Goal: Information Seeking & Learning: Learn about a topic

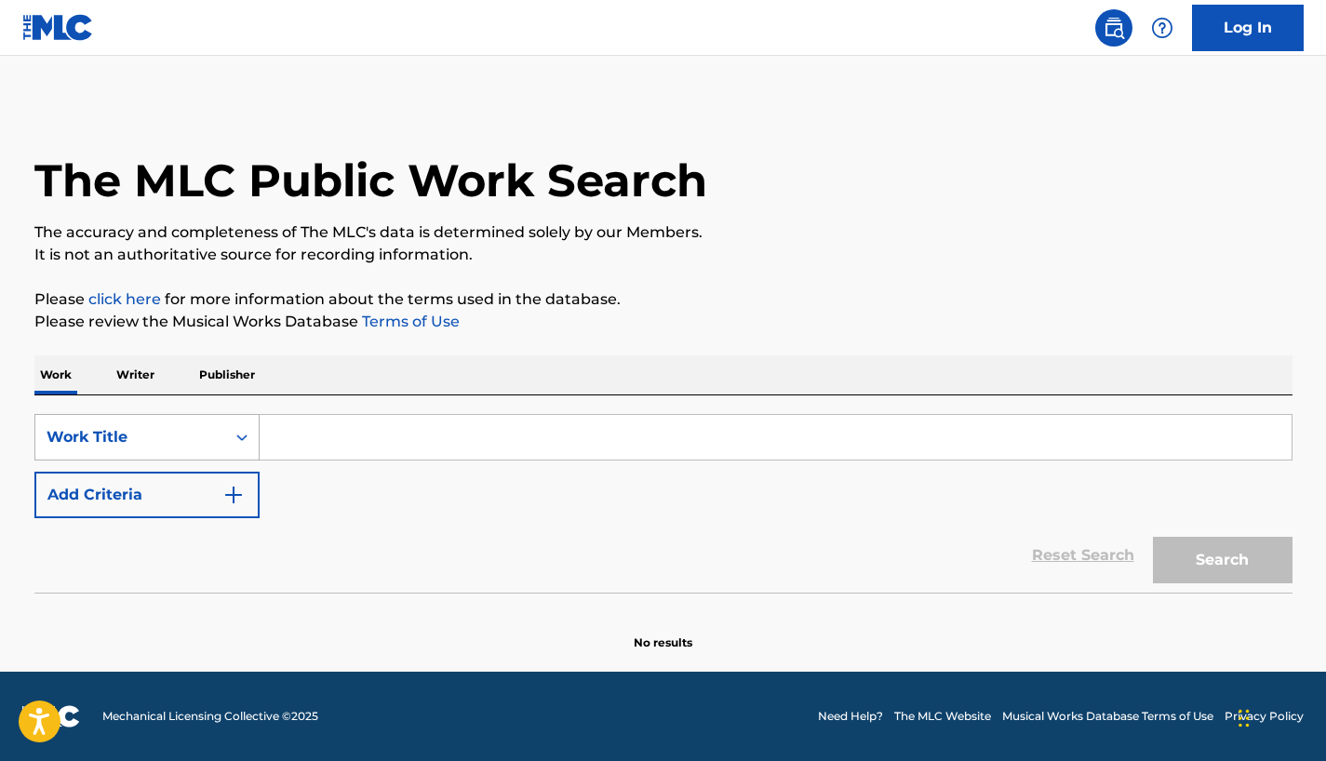
click at [210, 438] on div "Work Title" at bounding box center [130, 437] width 167 height 22
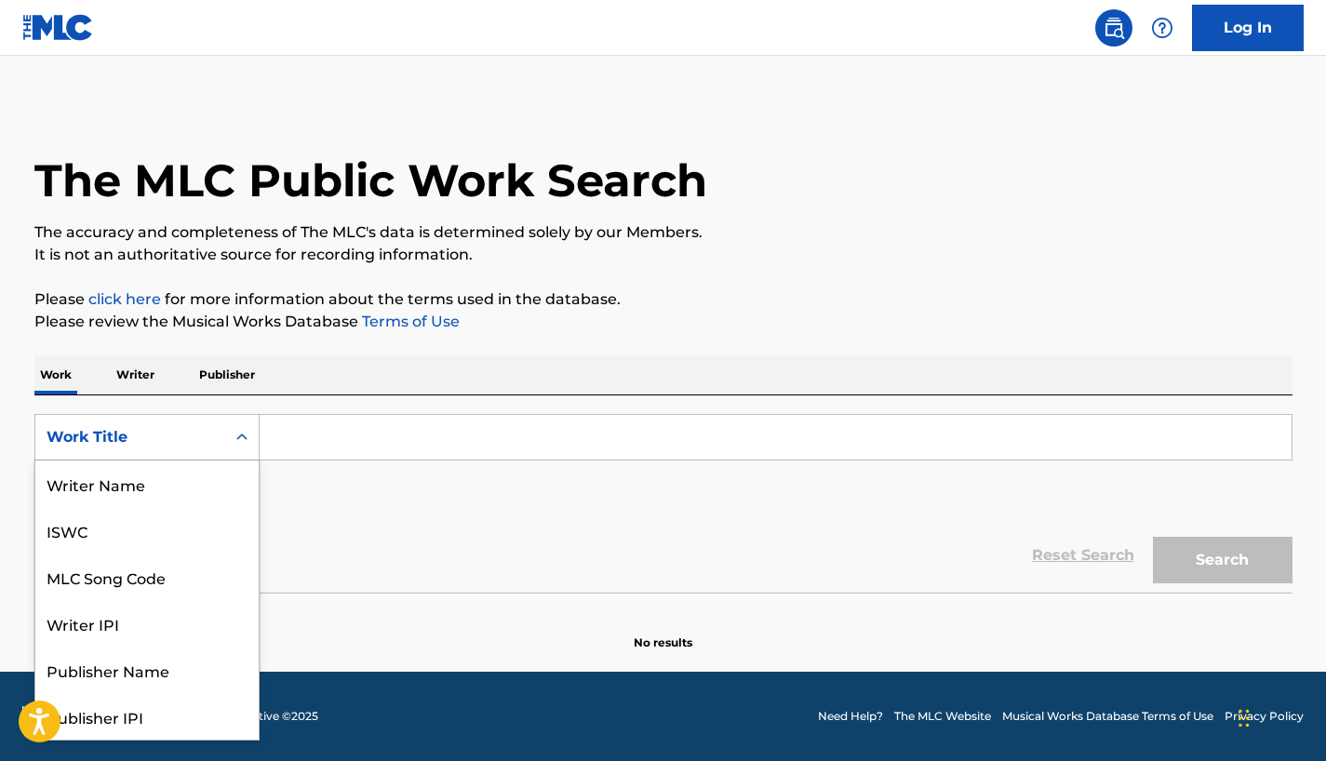
scroll to position [93, 0]
click at [161, 567] on div "Publisher Name" at bounding box center [146, 577] width 223 height 47
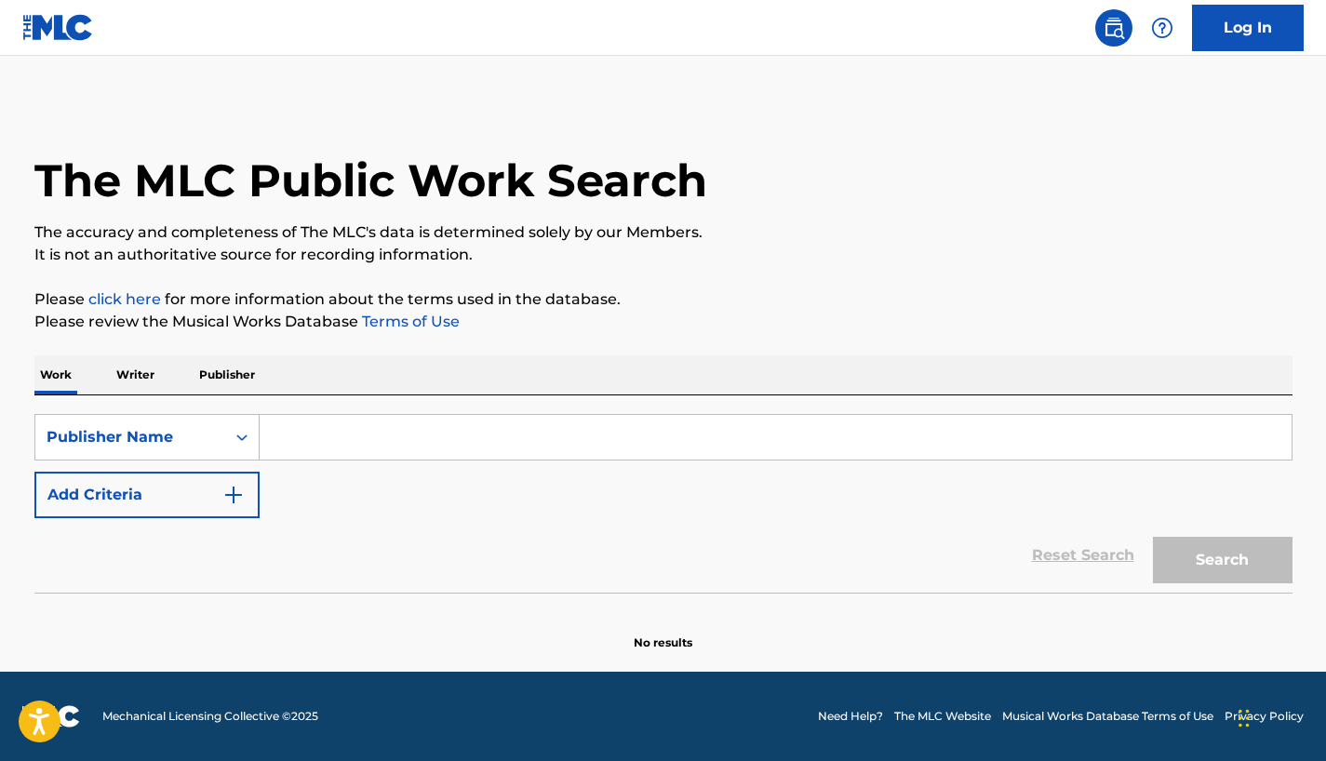
click at [341, 441] on input "Search Form" at bounding box center [776, 437] width 1032 height 45
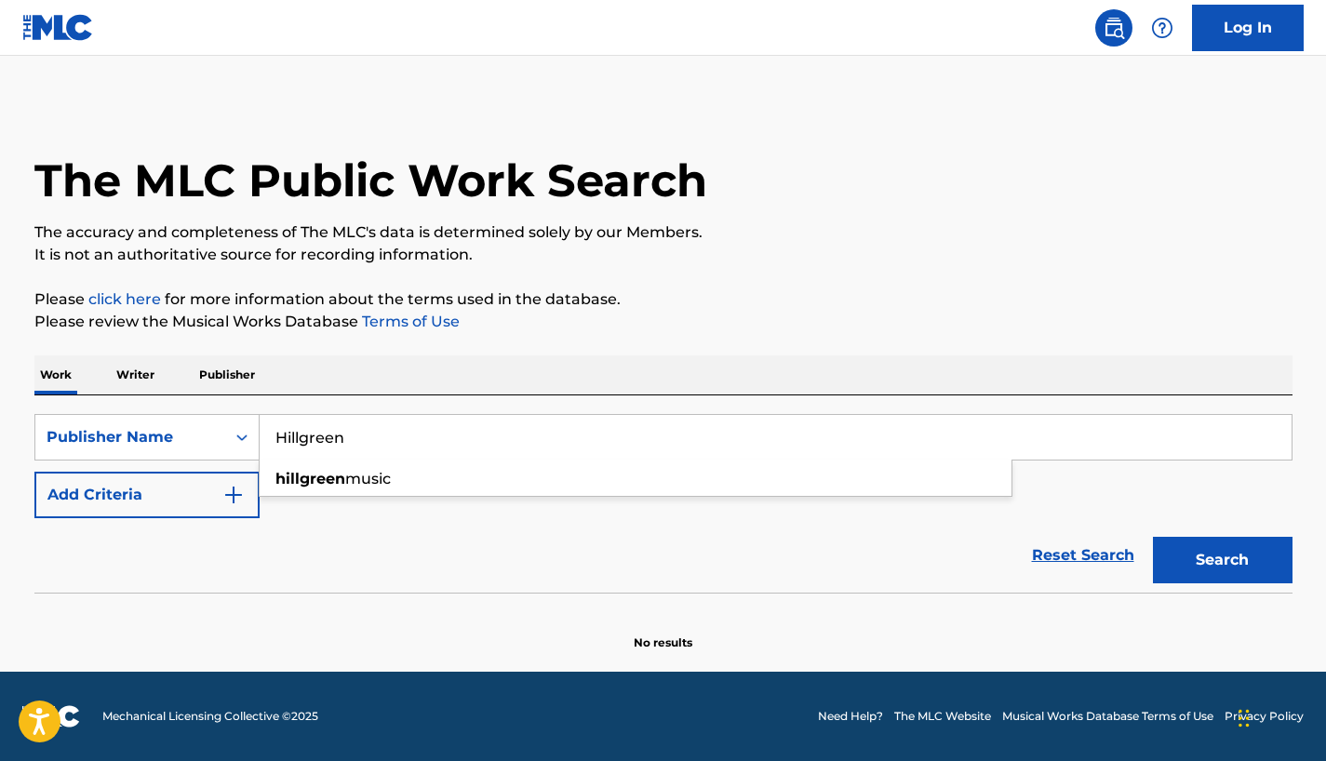
type input "Hillgreen"
click at [227, 514] on button "Add Criteria" at bounding box center [146, 495] width 225 height 47
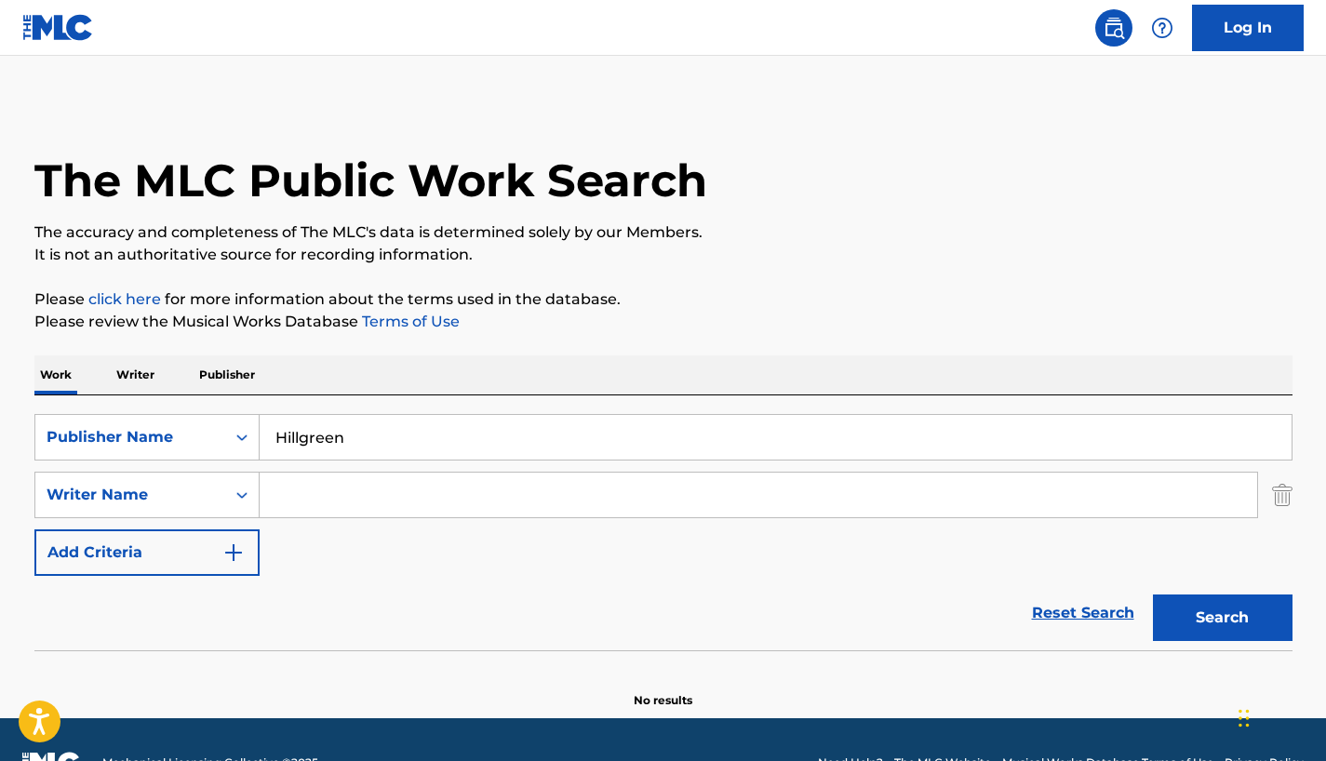
click at [338, 502] on input "Search Form" at bounding box center [758, 495] width 997 height 45
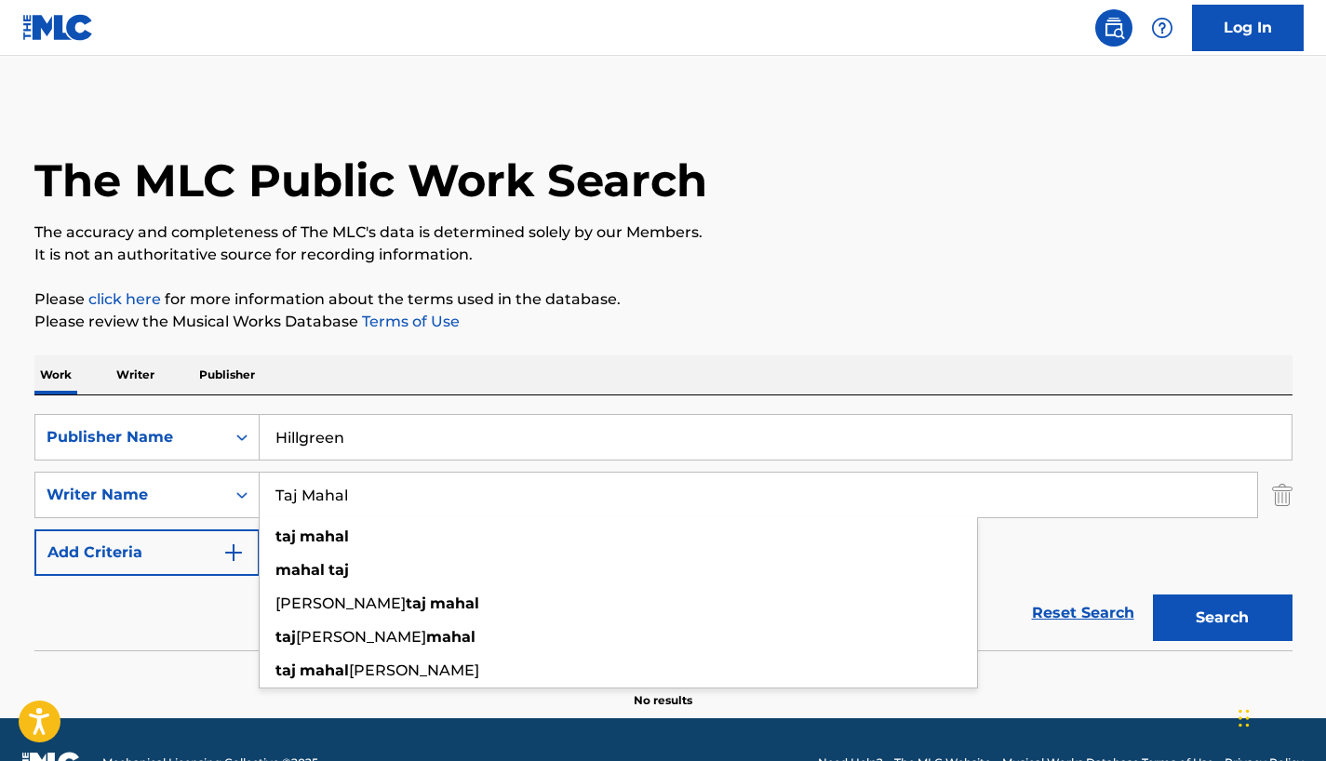
type input "Taj Mahal"
click at [1184, 612] on button "Search" at bounding box center [1223, 618] width 140 height 47
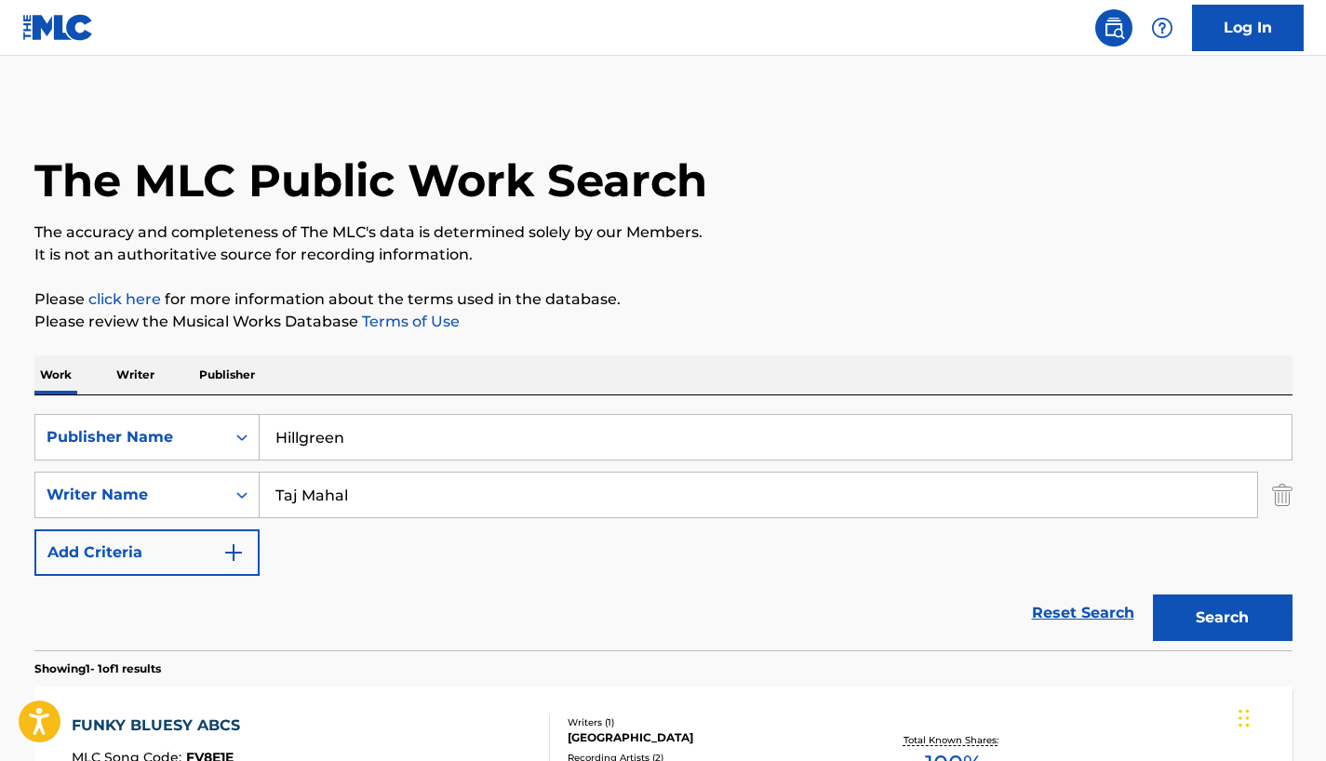
scroll to position [251, 0]
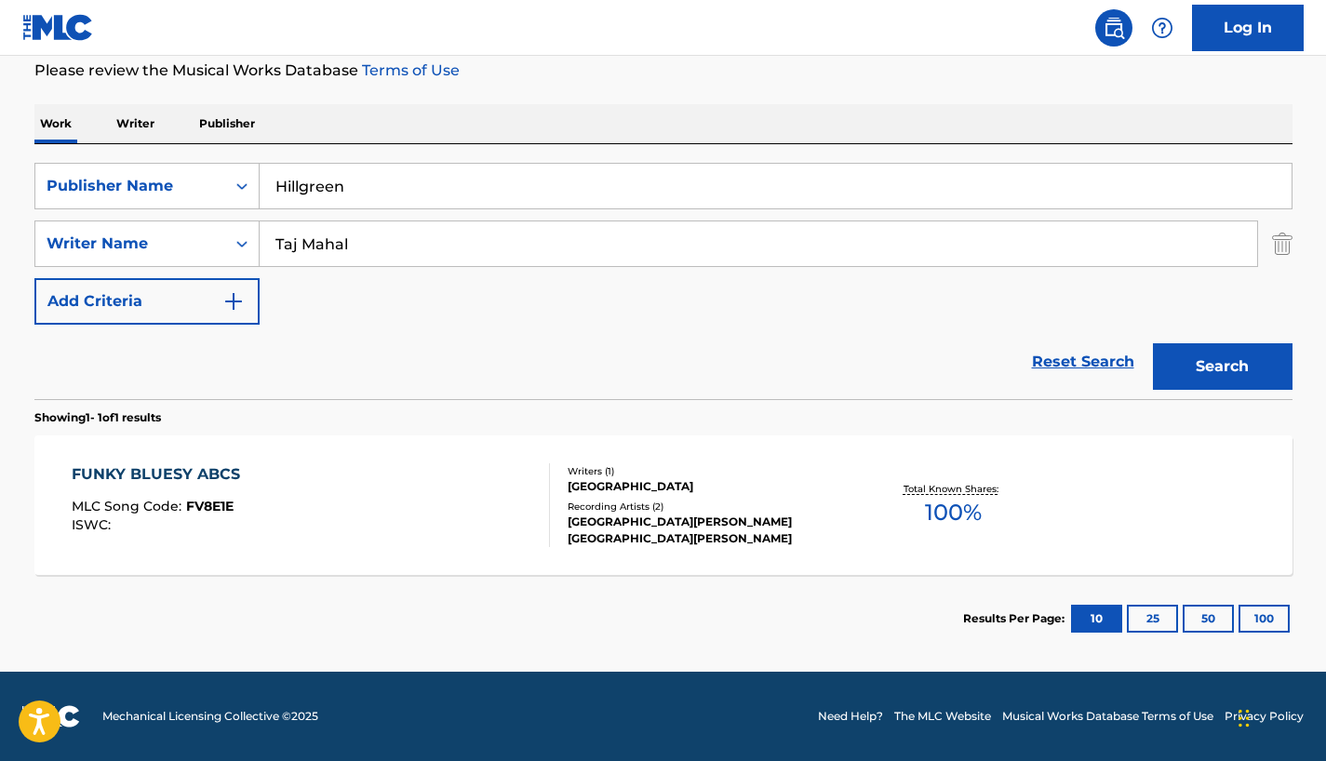
click at [221, 468] on div "FUNKY BLUESY ABCS" at bounding box center [161, 474] width 178 height 22
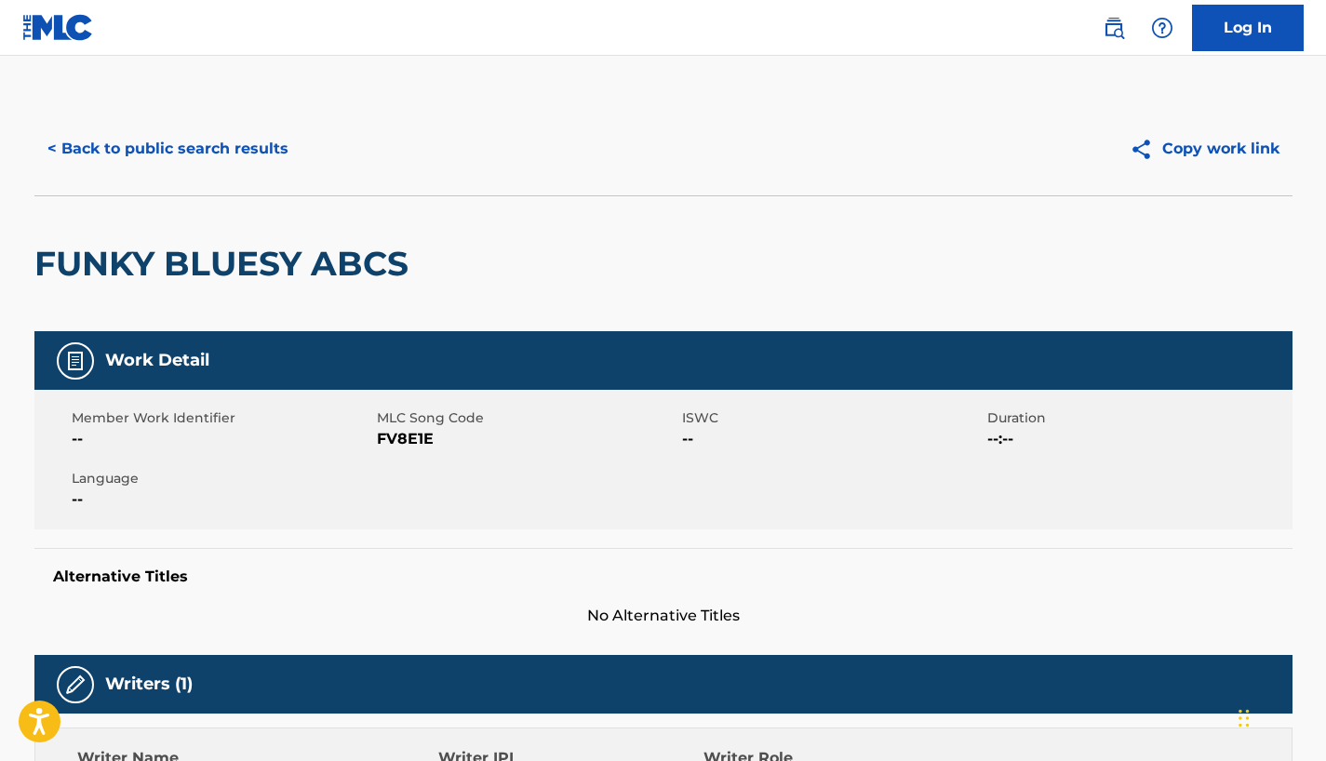
click at [121, 146] on button "< Back to public search results" at bounding box center [167, 149] width 267 height 47
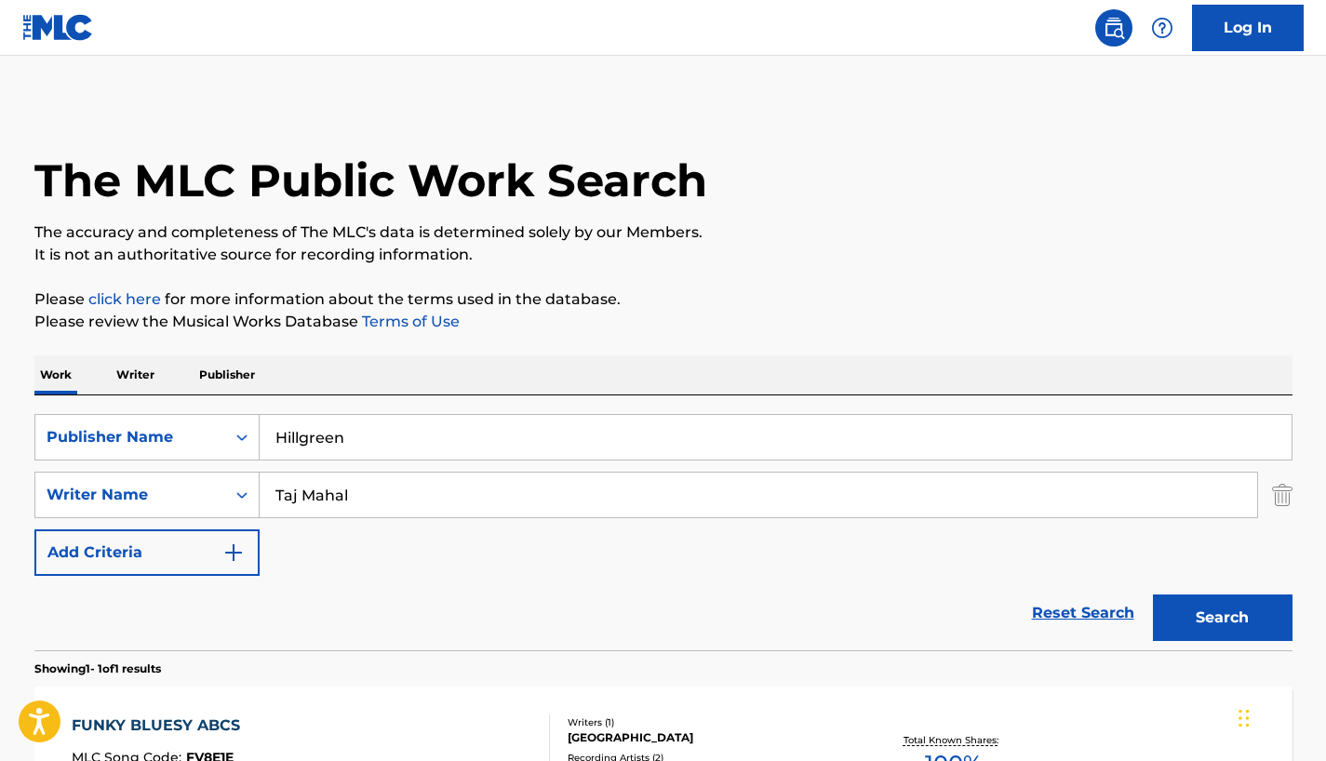
scroll to position [145, 0]
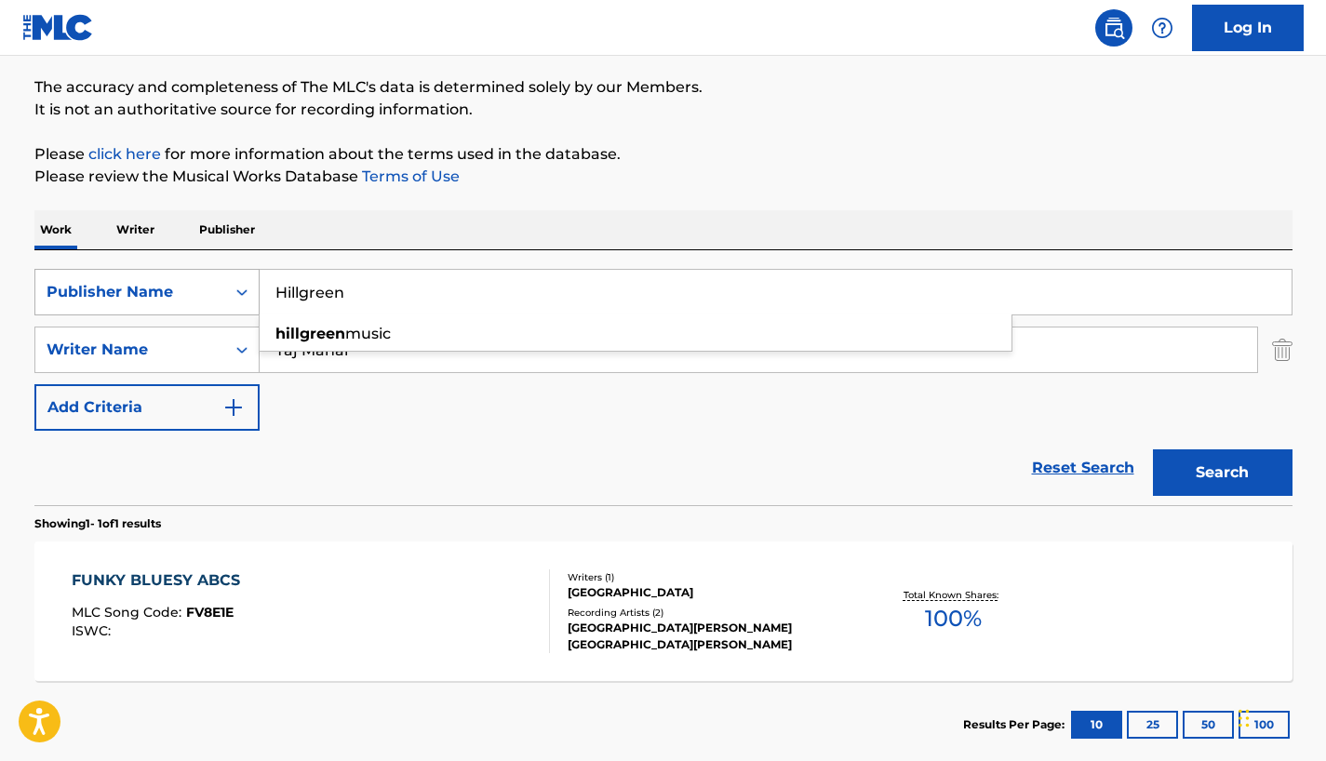
drag, startPoint x: 378, startPoint y: 301, endPoint x: 248, endPoint y: 301, distance: 129.3
click at [248, 301] on div "SearchWithCriteriab92b2c9d-28d7-4240-96a3-0809be65e03d Publisher Name Hillgreen…" at bounding box center [663, 292] width 1258 height 47
click at [248, 292] on icon "Search Form" at bounding box center [242, 292] width 19 height 19
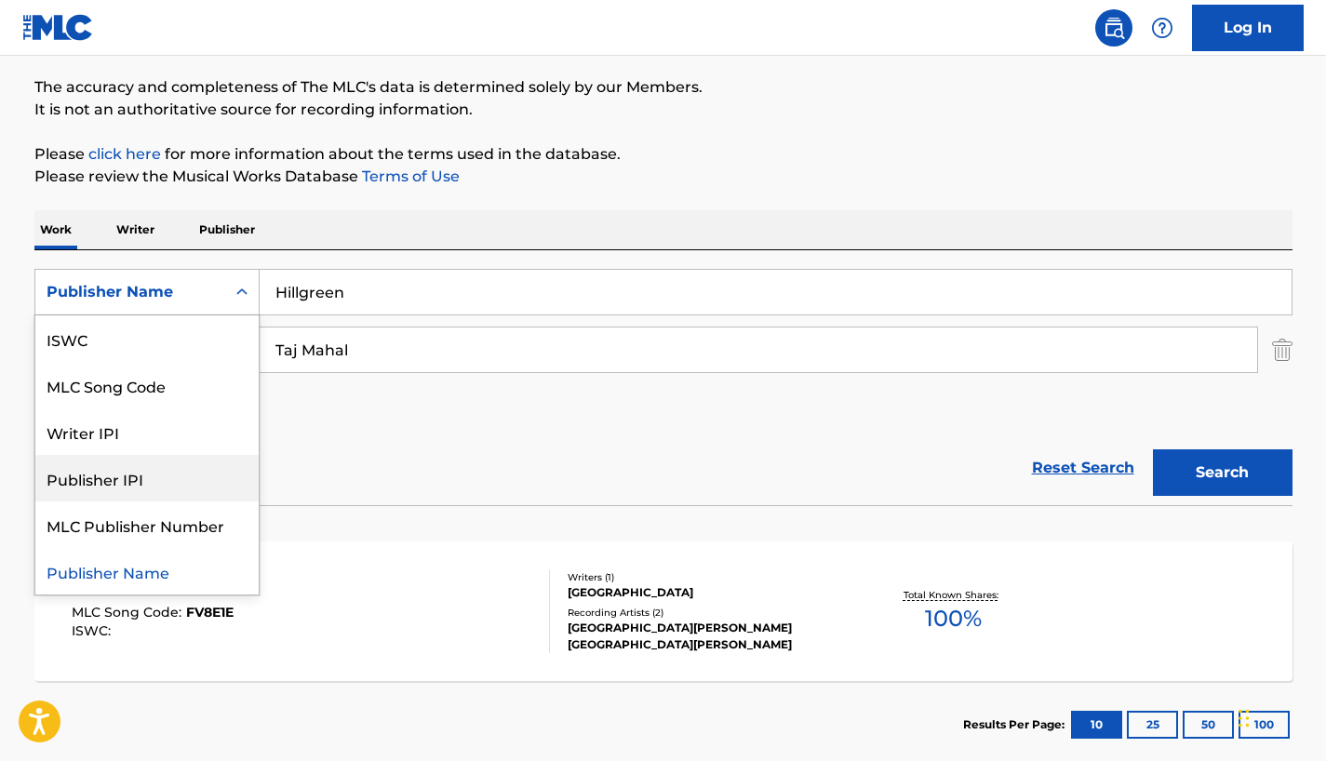
scroll to position [0, 0]
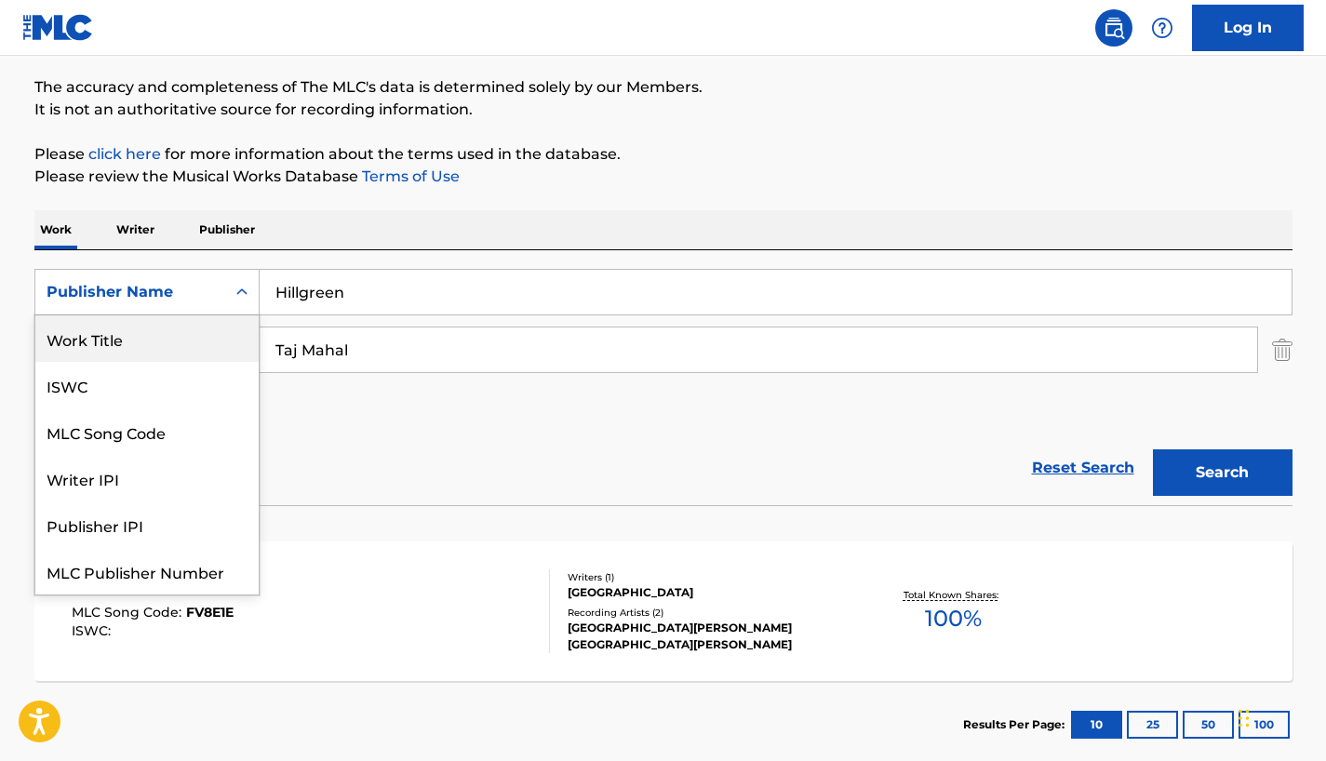
click at [98, 349] on div "Work Title" at bounding box center [146, 338] width 223 height 47
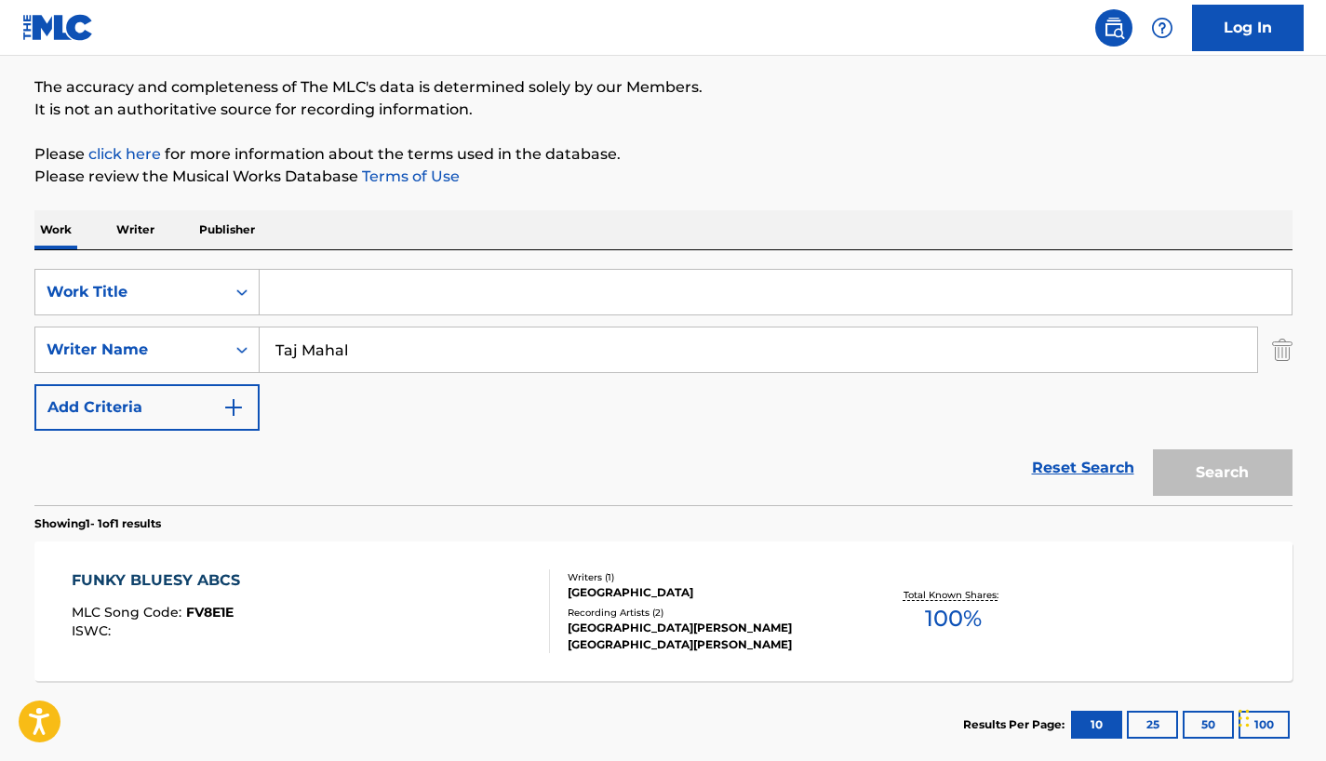
click at [295, 288] on input "Search Form" at bounding box center [776, 292] width 1032 height 45
type input "Fishin' Blues"
click at [1234, 483] on button "Search" at bounding box center [1223, 472] width 140 height 47
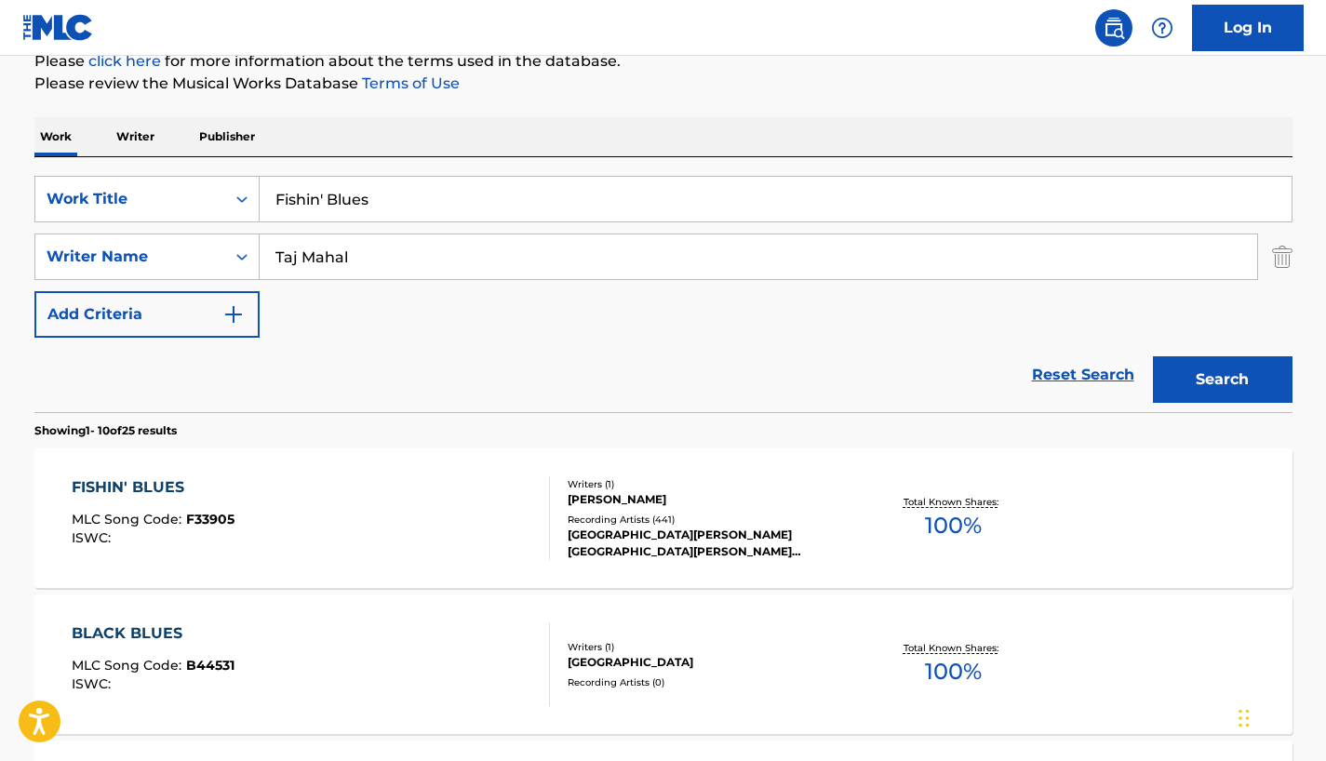
scroll to position [331, 0]
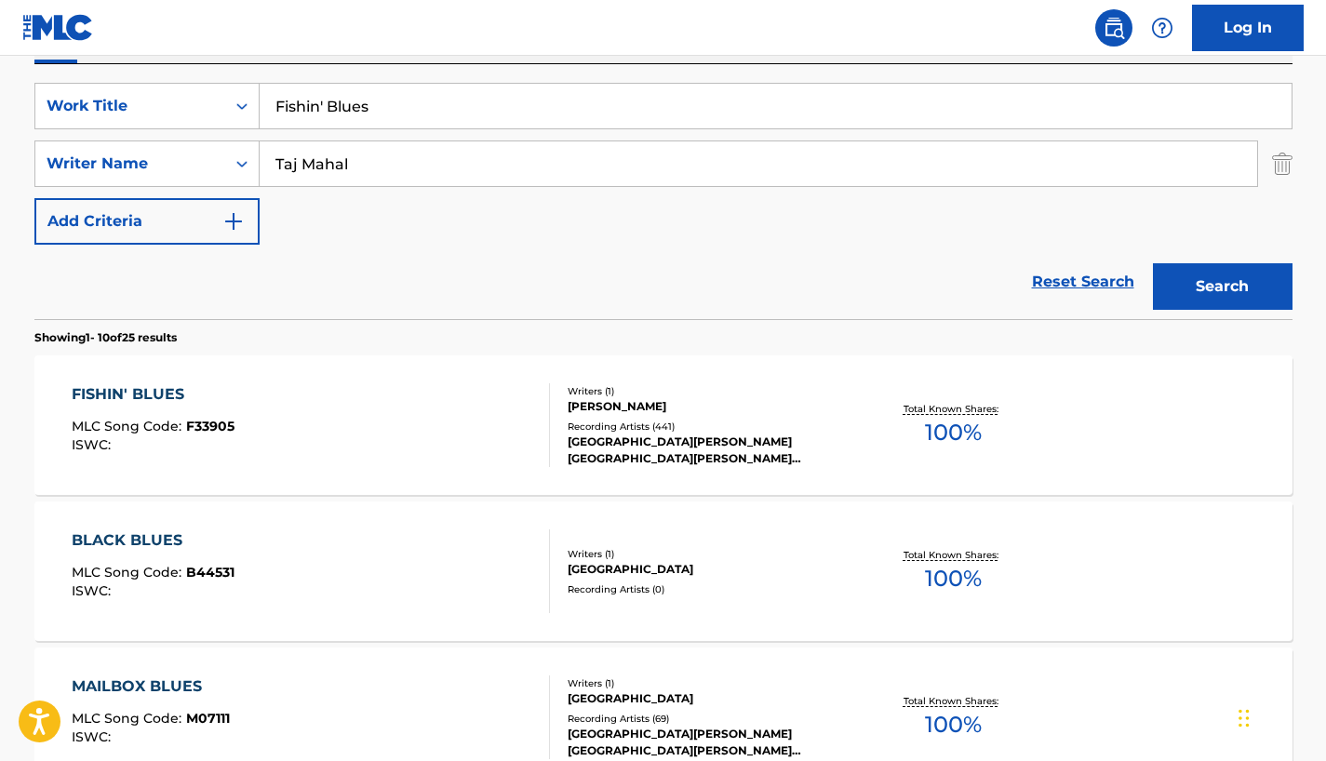
click at [169, 405] on div "FISHIN' BLUES" at bounding box center [153, 394] width 163 height 22
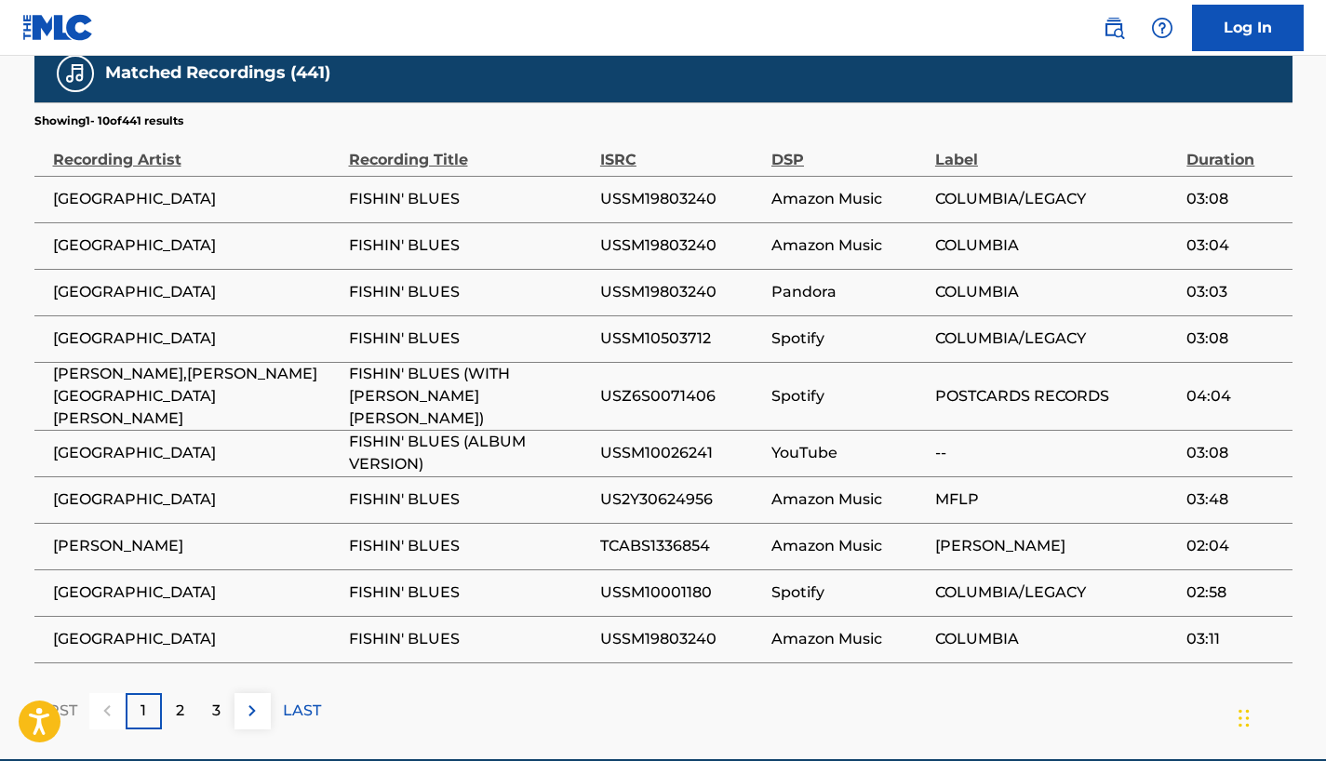
scroll to position [1330, 0]
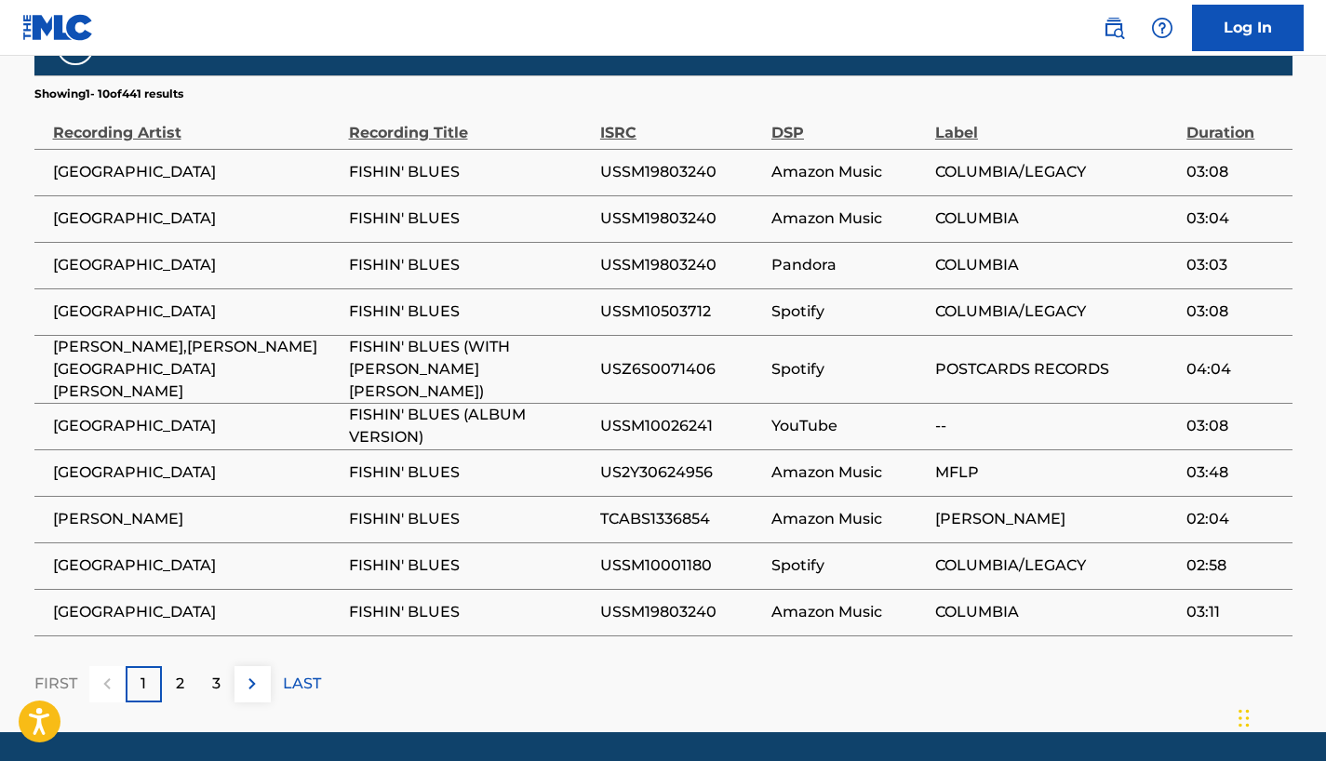
click at [1000, 601] on span "COLUMBIA" at bounding box center [1056, 612] width 242 height 22
click at [116, 601] on span "[GEOGRAPHIC_DATA]" at bounding box center [196, 612] width 287 height 22
click at [363, 601] on span "FISHIN' BLUES" at bounding box center [470, 612] width 242 height 22
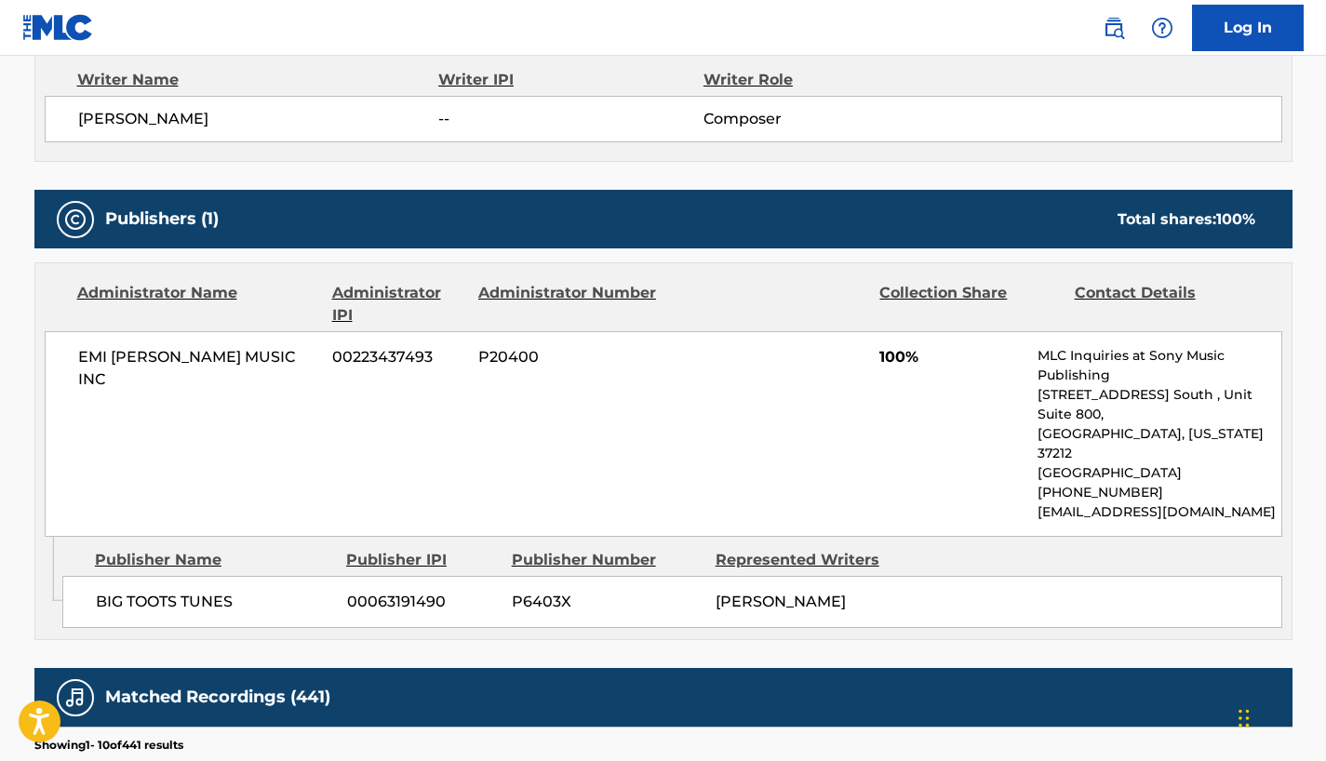
scroll to position [0, 0]
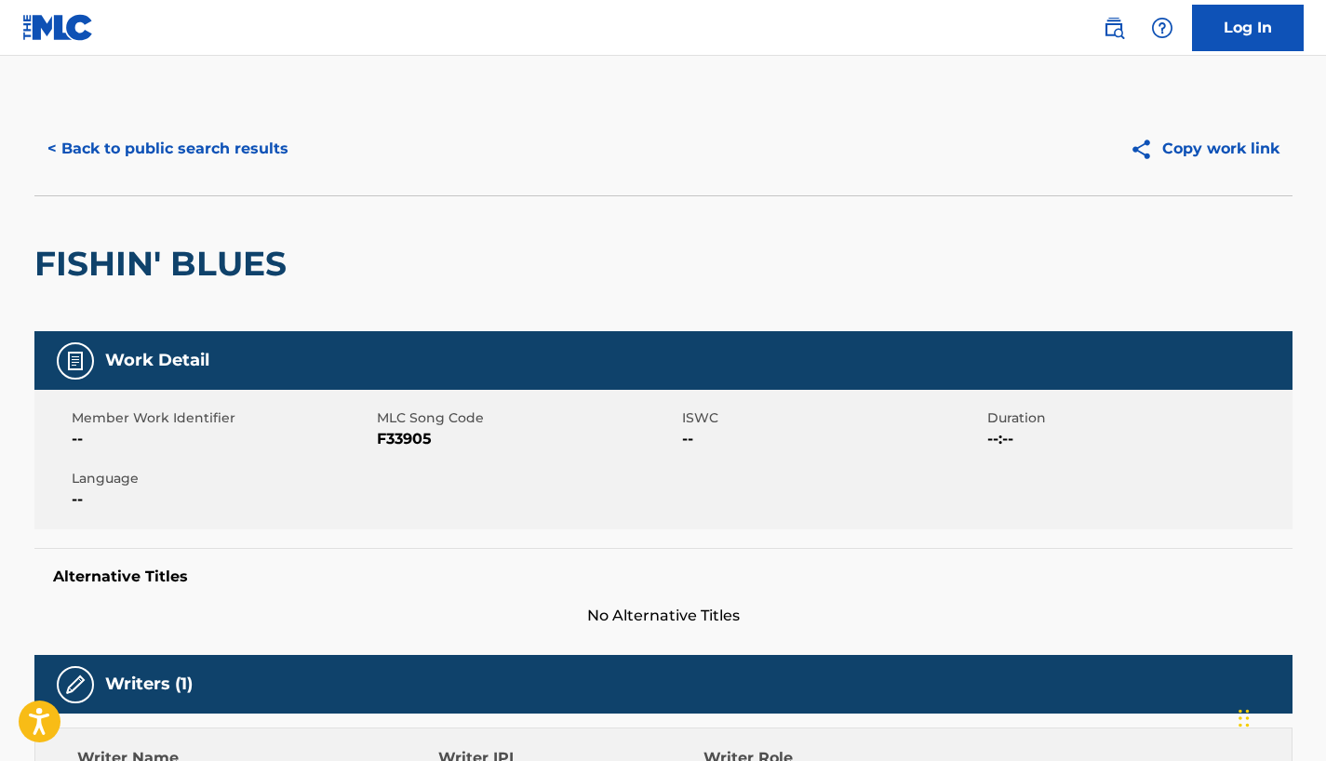
click at [94, 146] on button "< Back to public search results" at bounding box center [167, 149] width 267 height 47
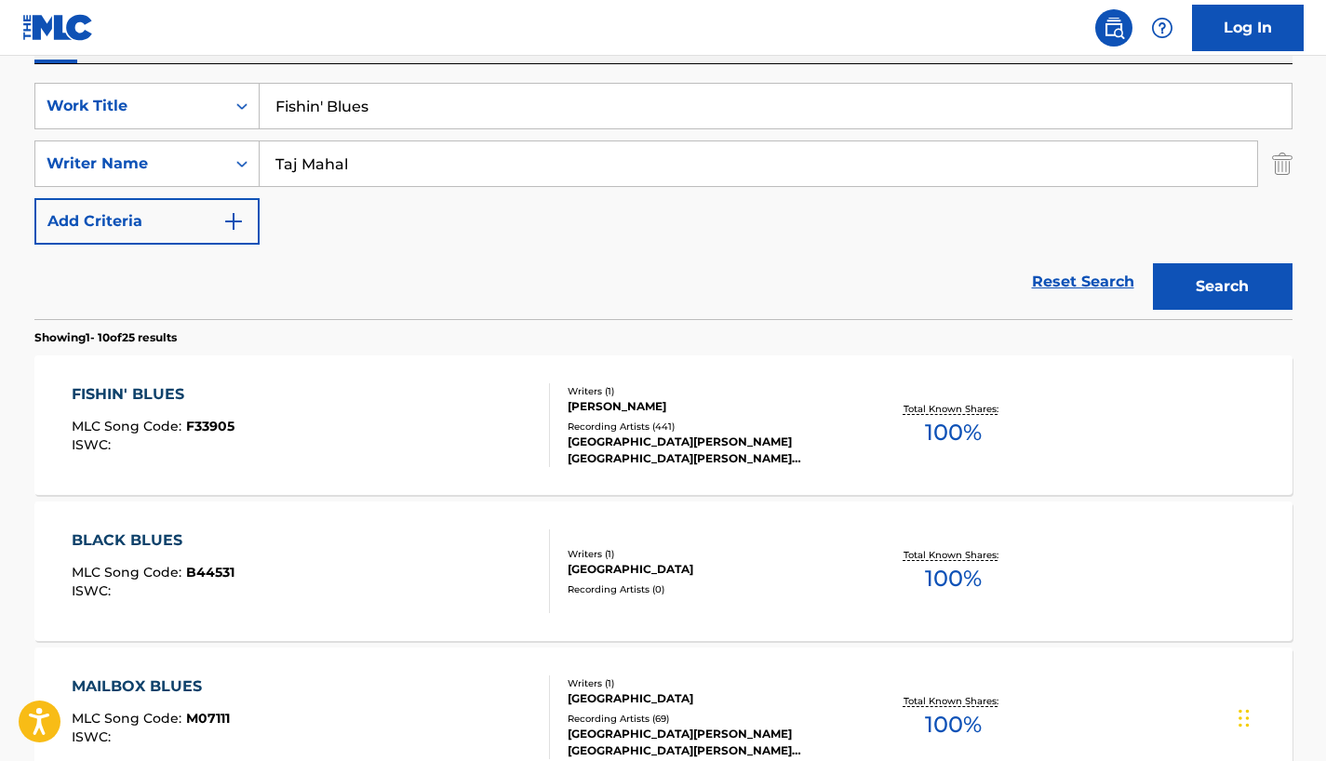
click at [369, 175] on input "Taj Mahal" at bounding box center [758, 163] width 997 height 45
drag, startPoint x: 388, startPoint y: 112, endPoint x: 256, endPoint y: 103, distance: 132.4
click at [260, 103] on input "Fishin' Blues" at bounding box center [776, 106] width 1032 height 45
click at [299, 103] on input "Borwn Girl In the Ring" at bounding box center [776, 106] width 1032 height 45
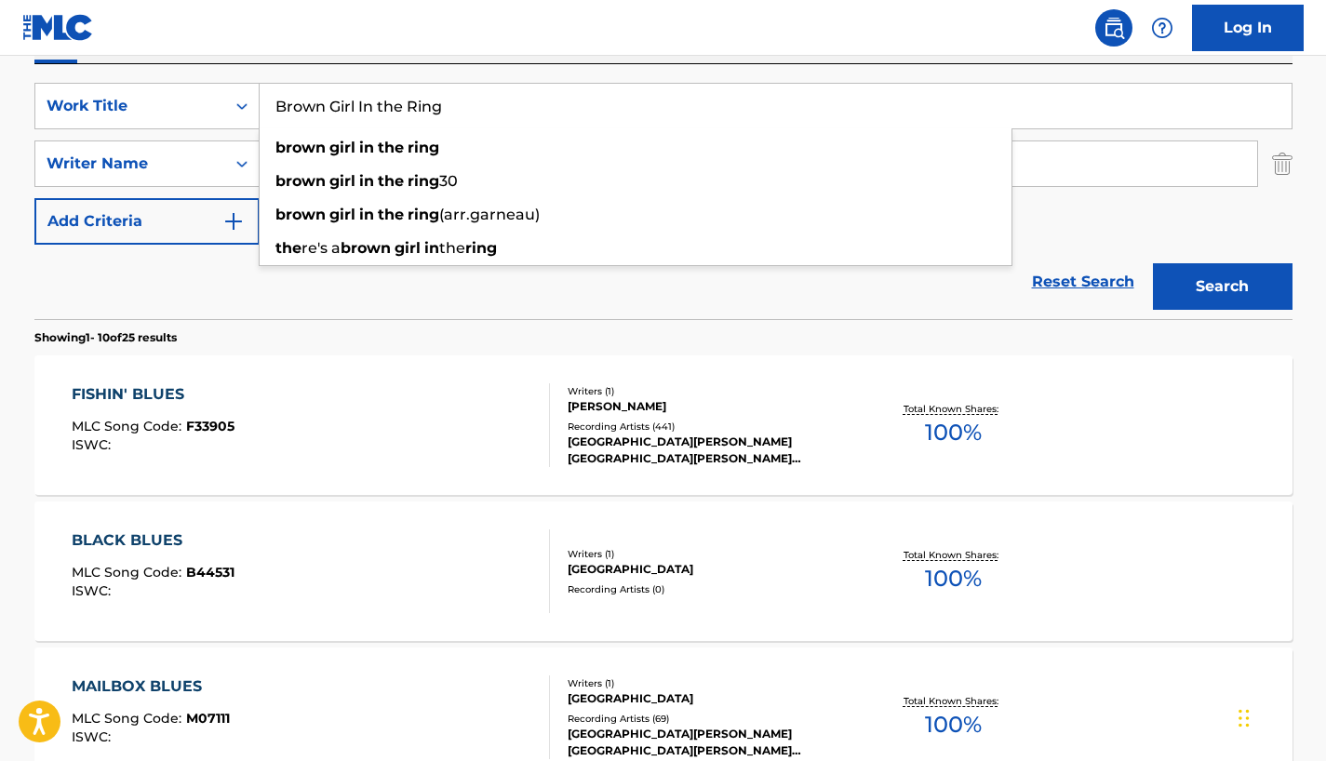
type input "Brown Girl In the Ring"
click at [1241, 275] on button "Search" at bounding box center [1223, 286] width 140 height 47
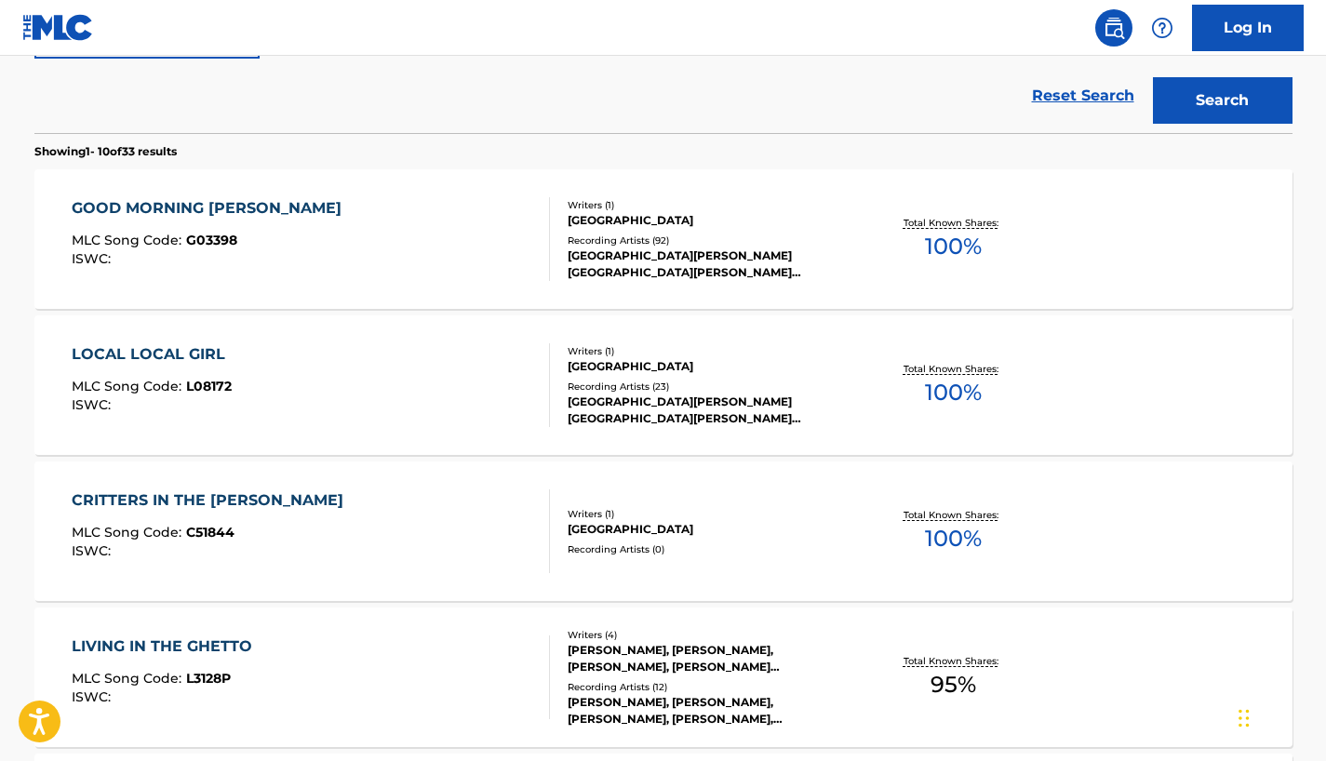
scroll to position [424, 0]
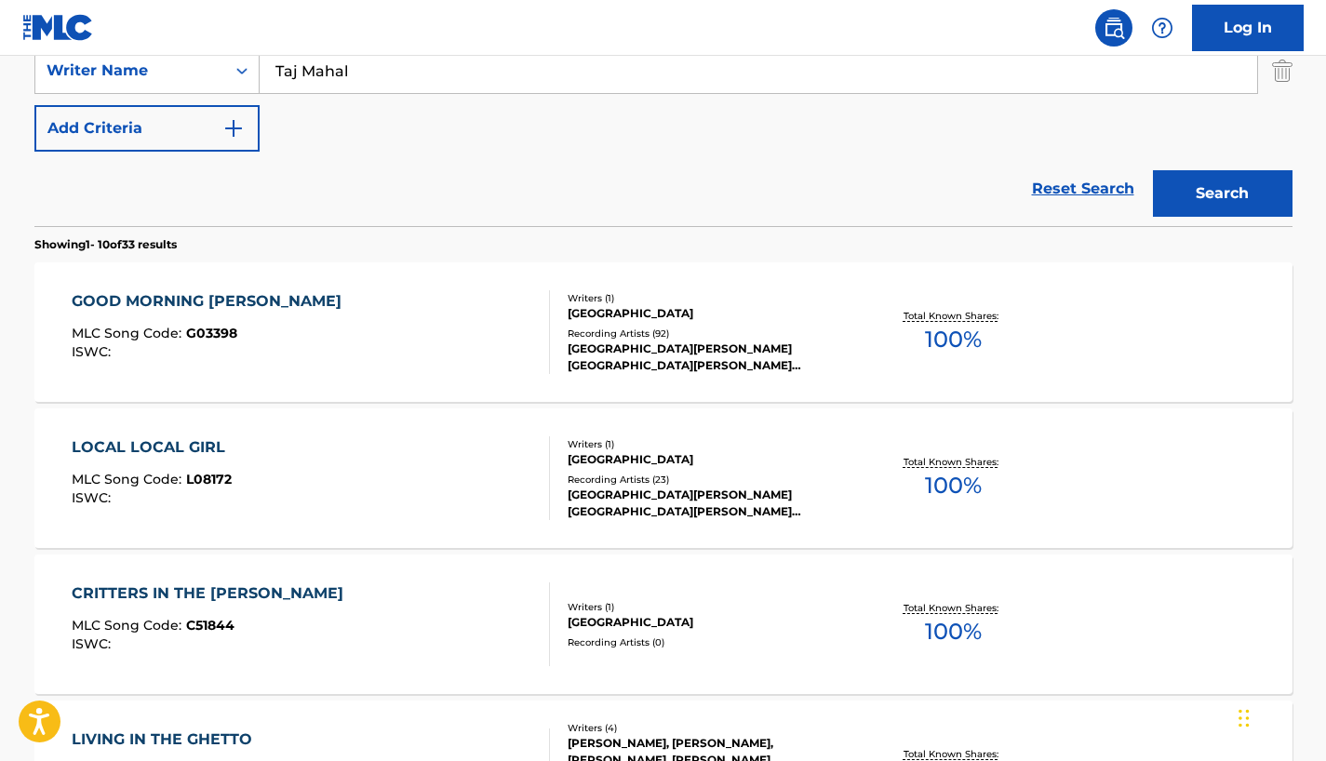
click at [211, 444] on div "LOCAL LOCAL GIRL" at bounding box center [153, 447] width 163 height 22
